Goal: Task Accomplishment & Management: Manage account settings

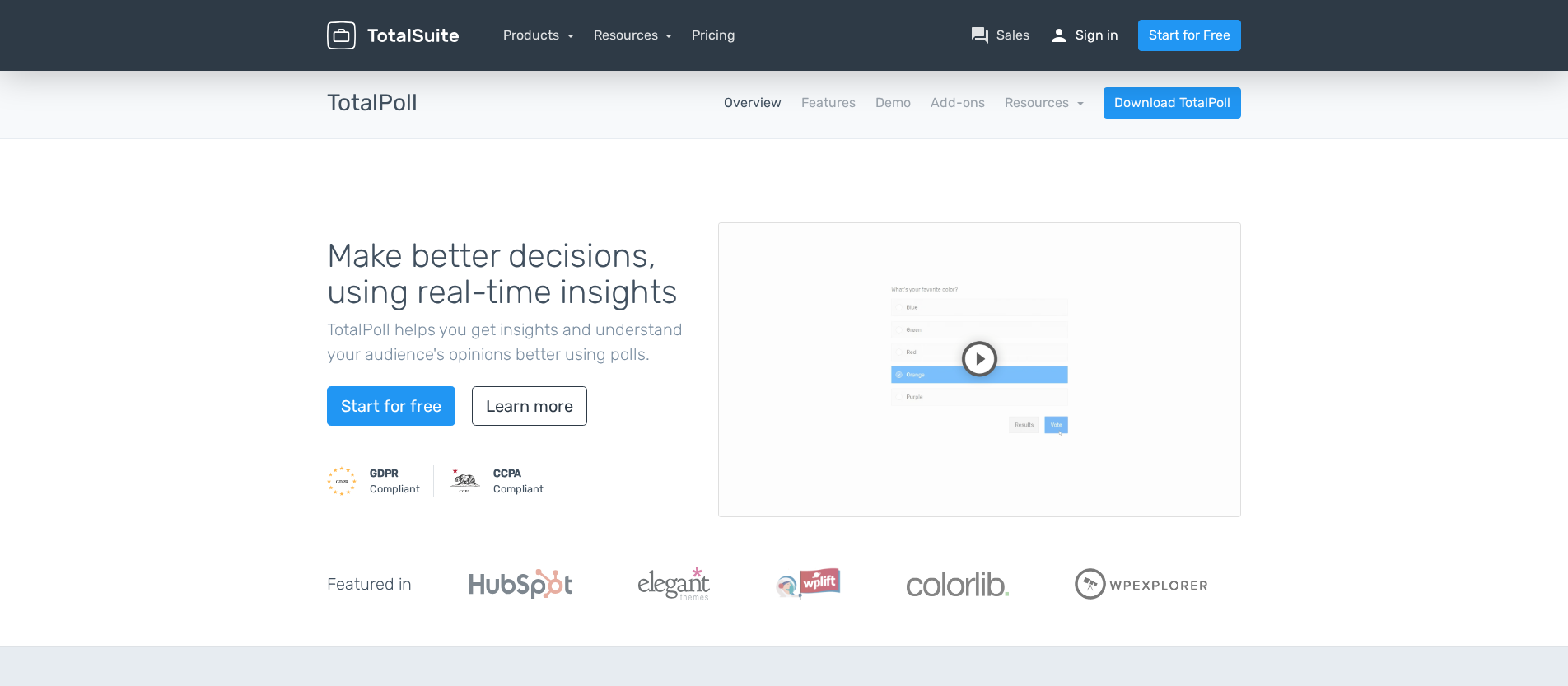
click at [1072, 41] on link "person Sign in" at bounding box center [1083, 36] width 69 height 20
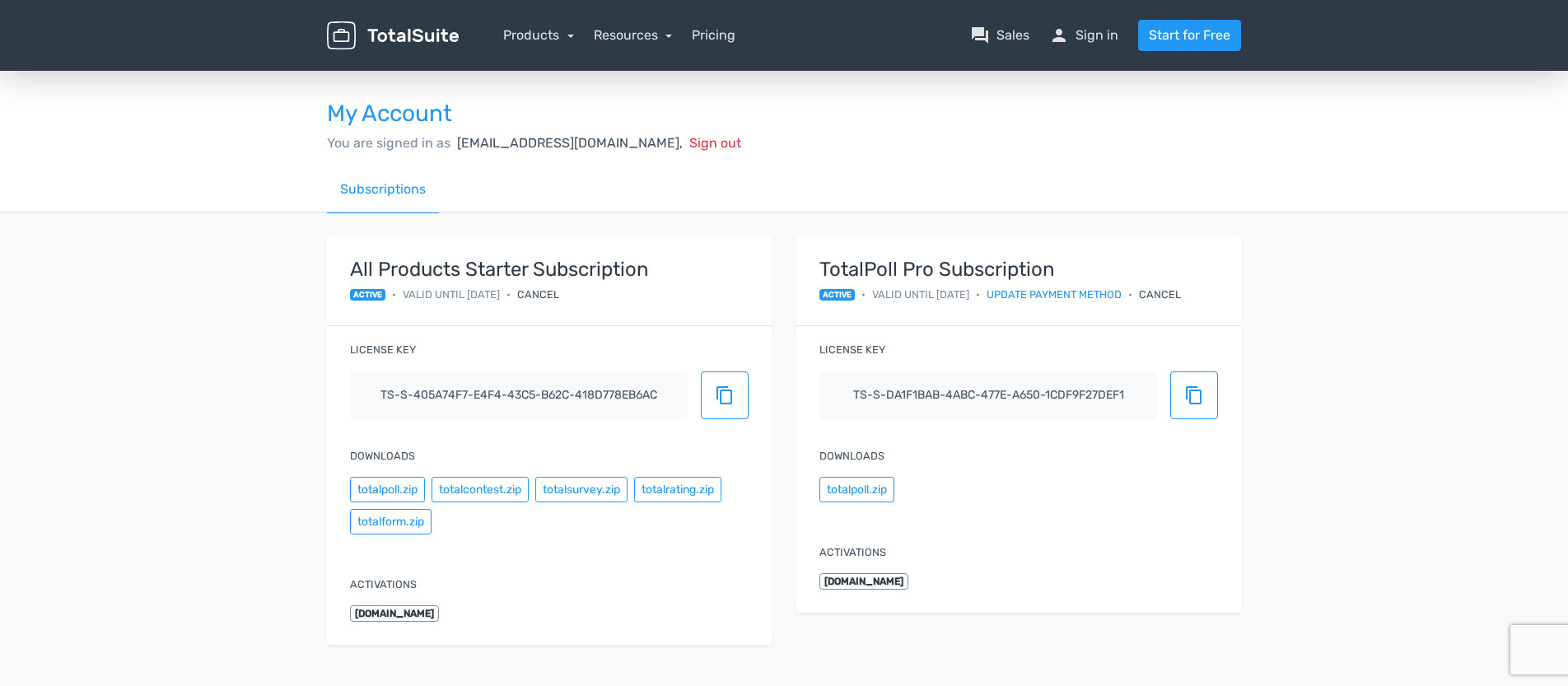
click at [1177, 296] on div "Cancel" at bounding box center [1159, 295] width 42 height 16
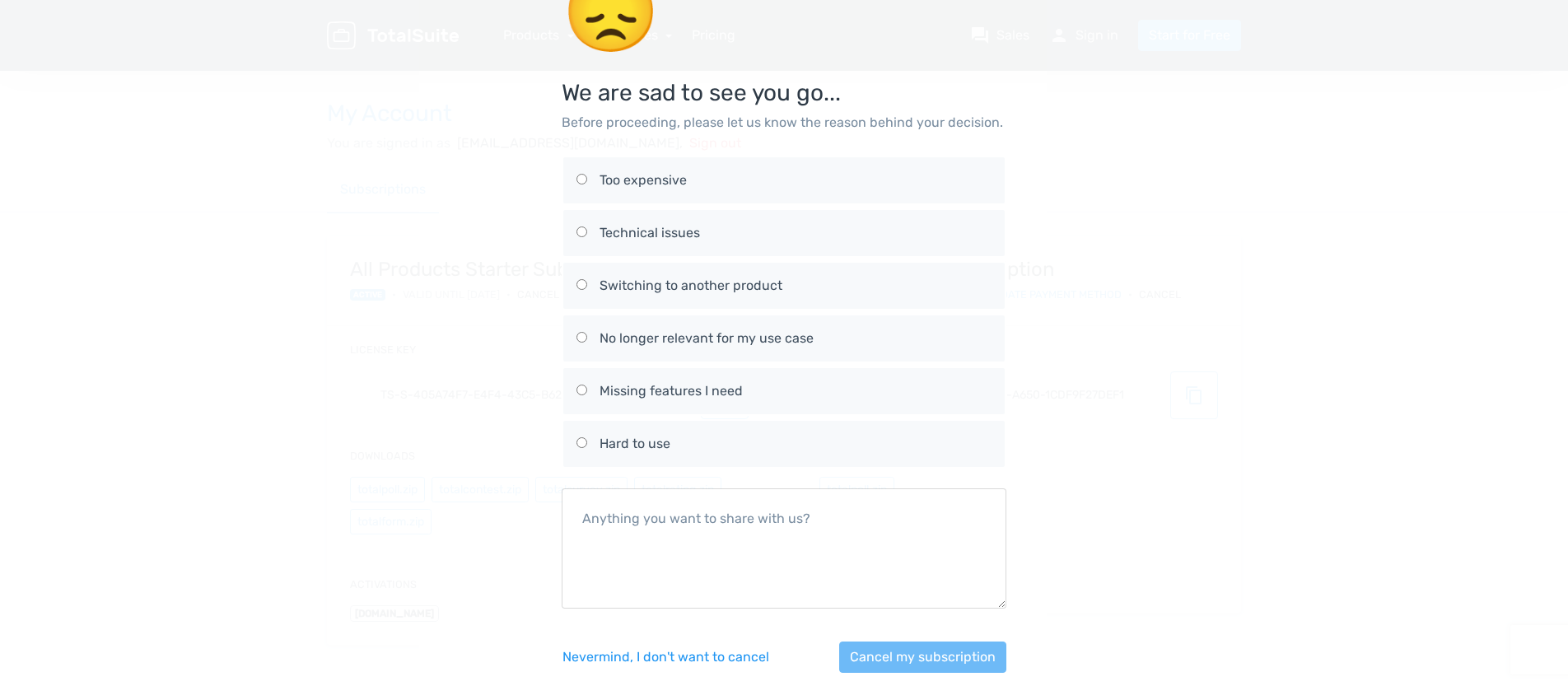
scroll to position [77, 0]
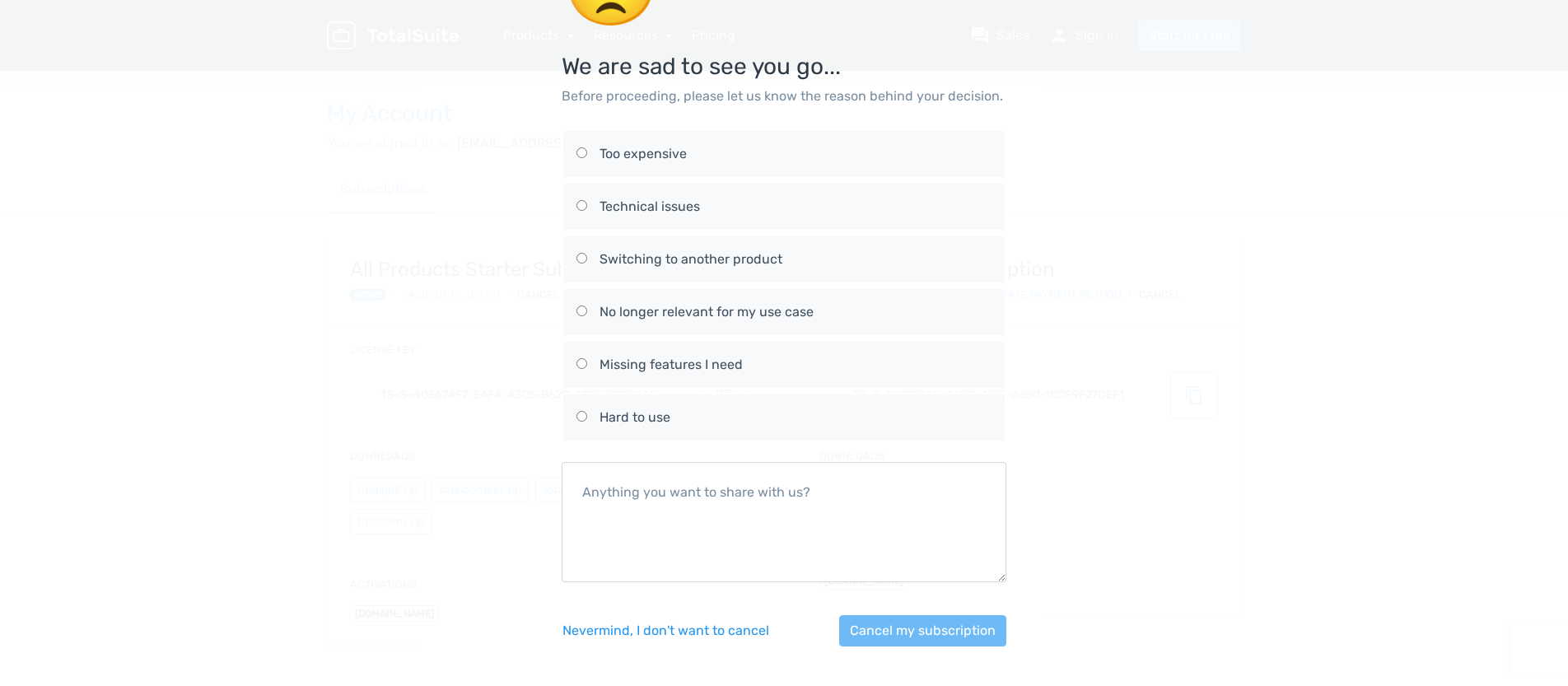
click at [583, 417] on input "Hard to use" at bounding box center [582, 416] width 11 height 11
radio input "true"
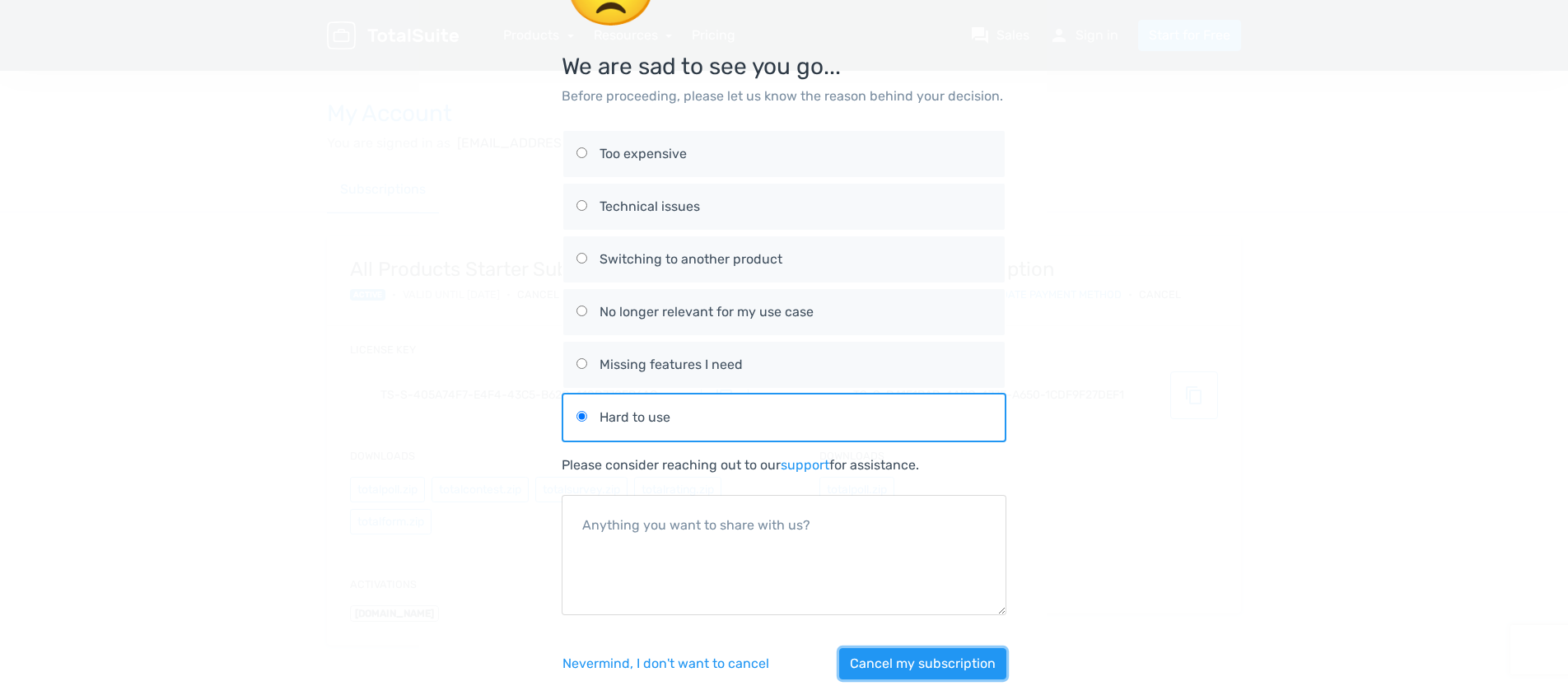
click at [951, 668] on button "Cancel my subscription" at bounding box center [922, 664] width 167 height 32
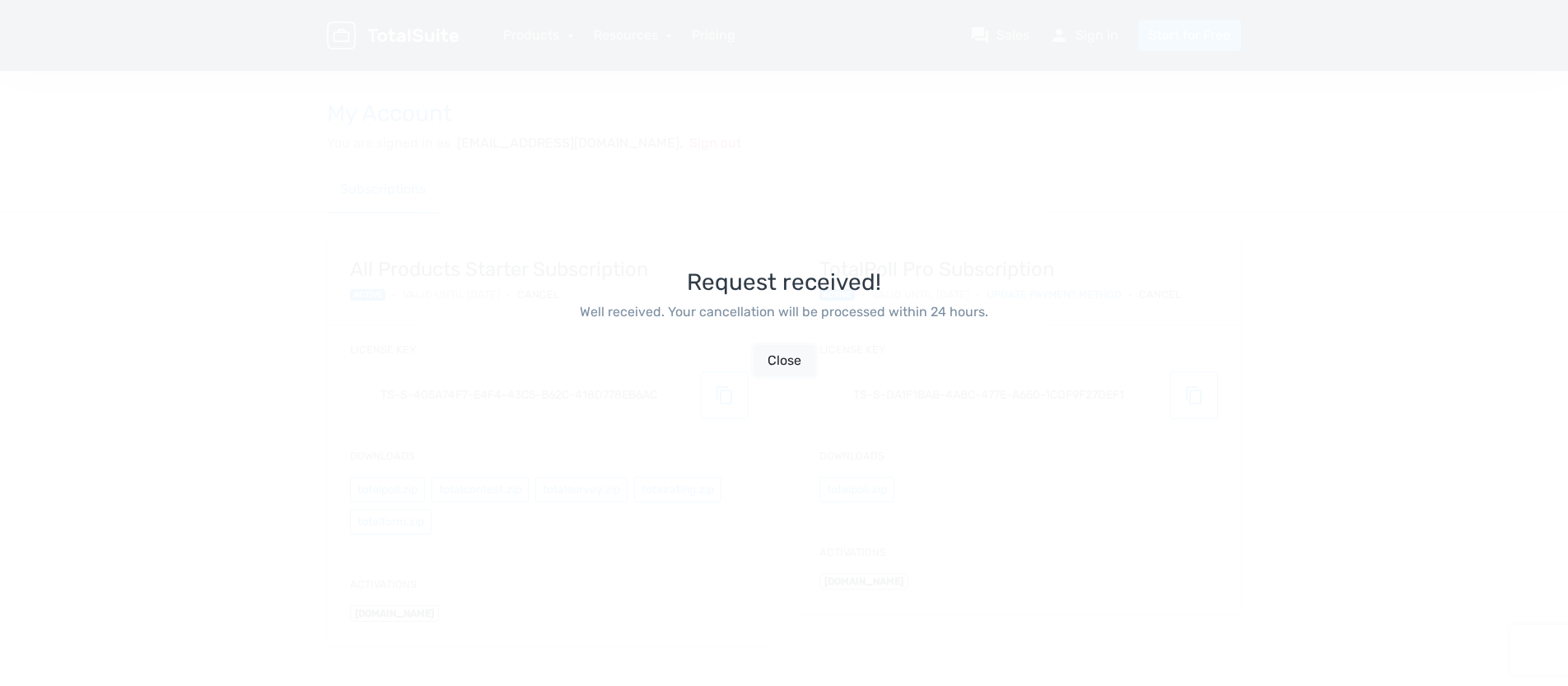
scroll to position [40, 0]
click at [783, 363] on button "Close" at bounding box center [784, 361] width 61 height 32
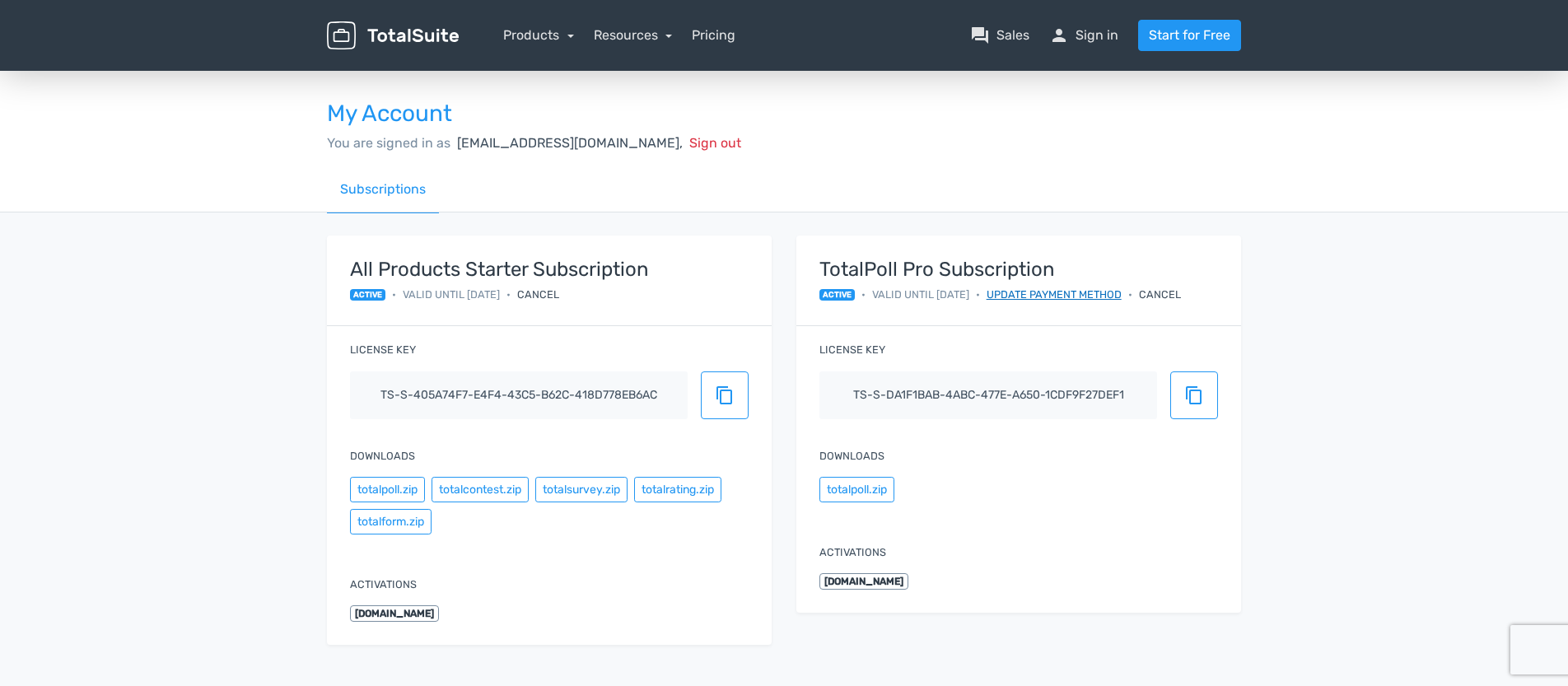
click at [1045, 294] on link "Update payment method" at bounding box center [1054, 295] width 136 height 16
click at [1039, 297] on link "Update payment method" at bounding box center [1054, 295] width 136 height 16
